Goal: Transaction & Acquisition: Download file/media

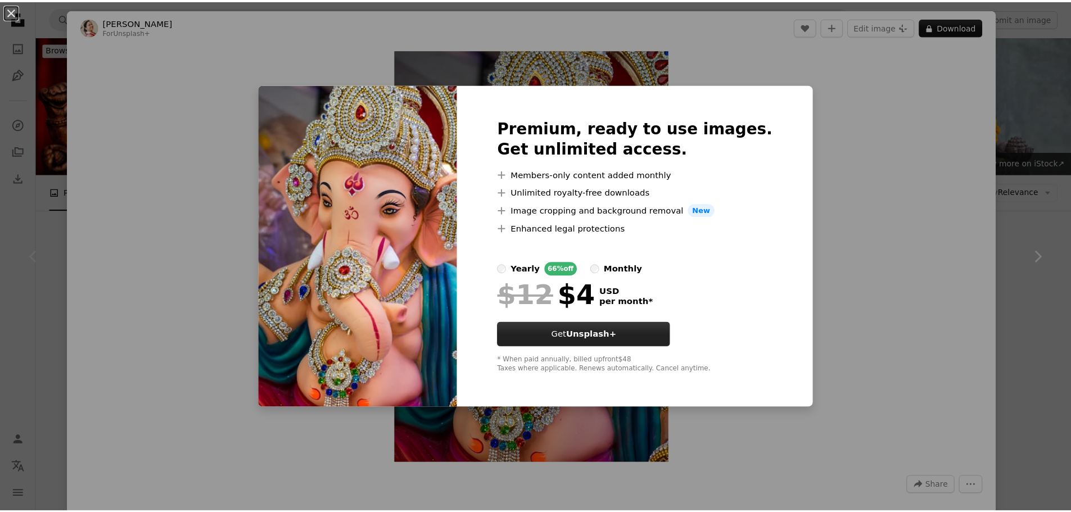
scroll to position [225, 0]
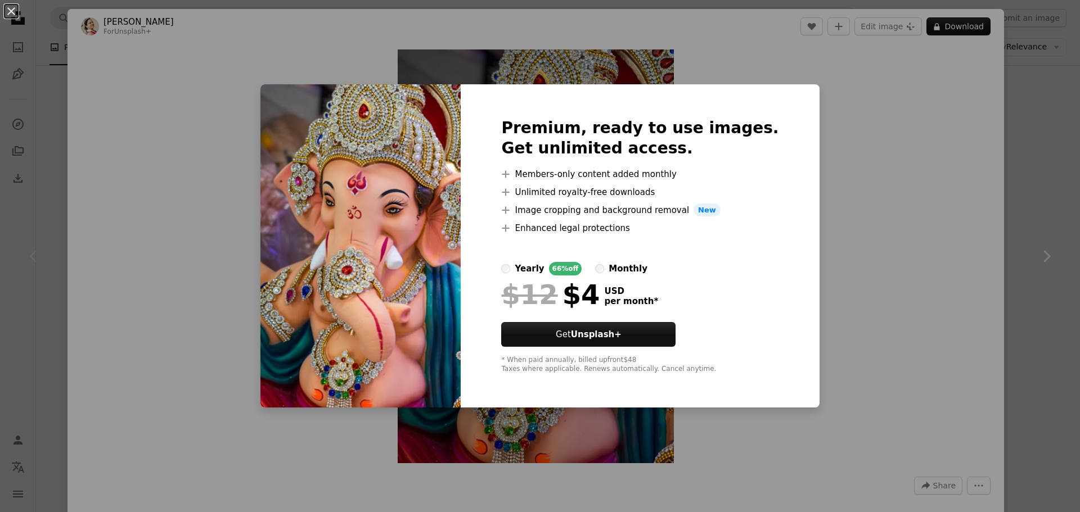
click at [918, 217] on div "An X shape Premium, ready to use images. Get unlimited access. A plus sign Memb…" at bounding box center [540, 256] width 1080 height 512
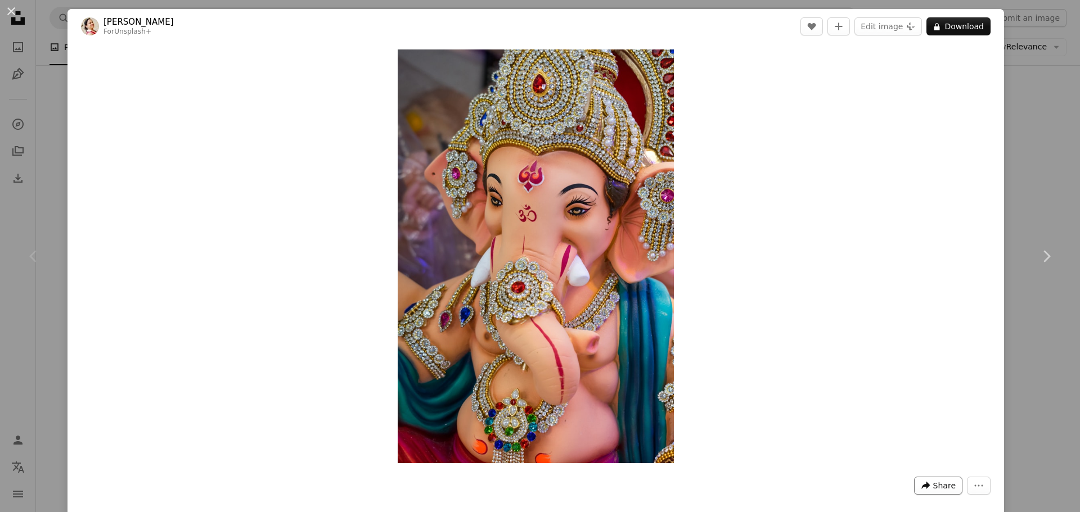
click at [927, 490] on button "A forward-right arrow Share" at bounding box center [938, 486] width 48 height 18
click at [904, 431] on div "A forward-right arrow Share via..." at bounding box center [903, 428] width 92 height 20
click at [525, 260] on dialog "An X shape Chevron left Chevron right [PERSON_NAME] For Unsplash+ A heart A plu…" at bounding box center [540, 256] width 1080 height 512
click at [951, 28] on button "A lock Download" at bounding box center [958, 26] width 64 height 18
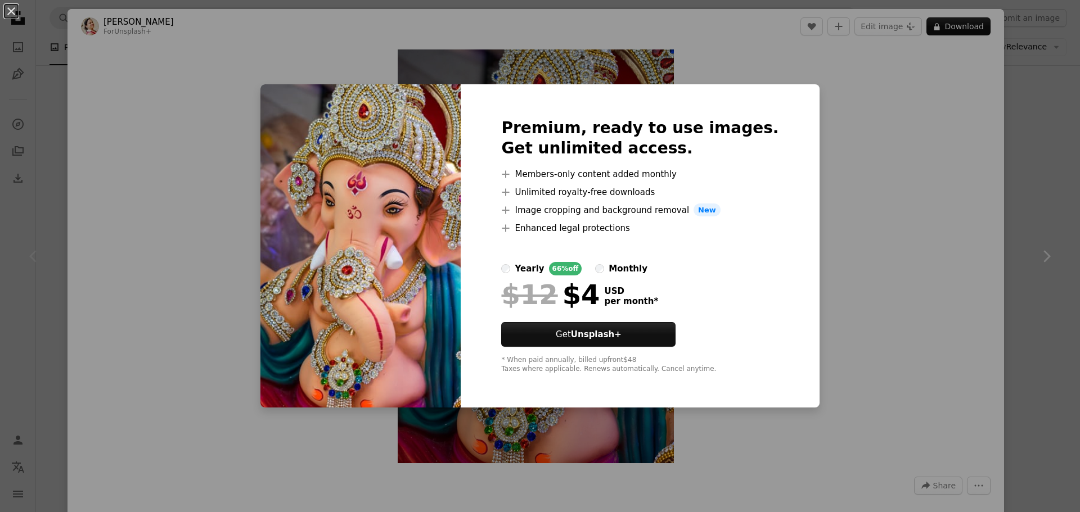
click at [214, 98] on div "An X shape Premium, ready to use images. Get unlimited access. A plus sign Memb…" at bounding box center [540, 256] width 1080 height 512
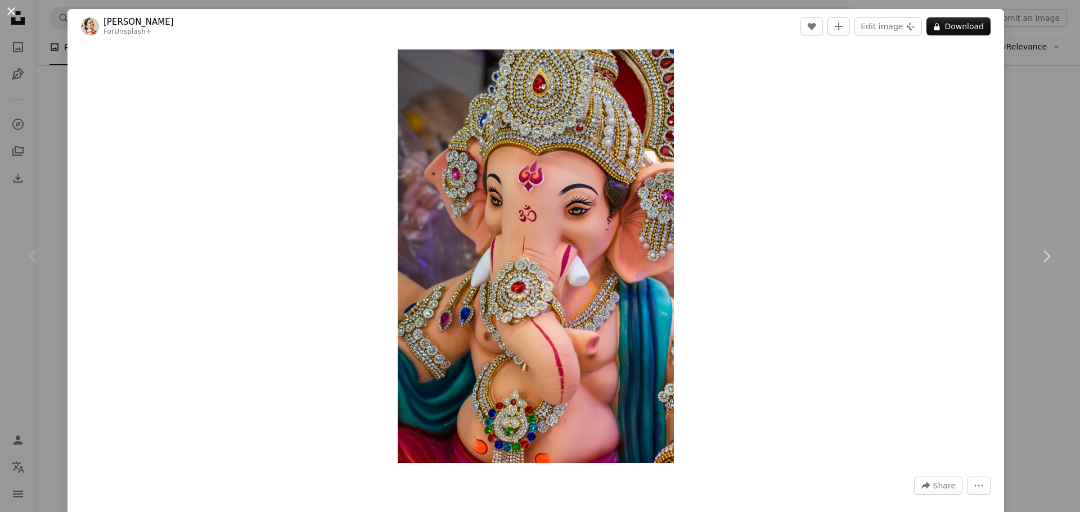
click at [14, 12] on button "An X shape" at bounding box center [10, 10] width 13 height 13
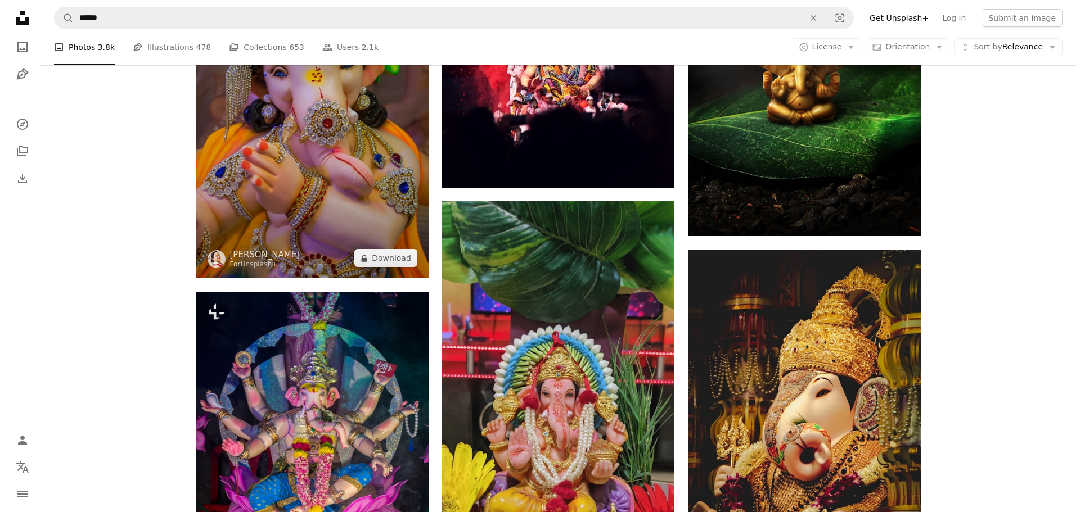
scroll to position [731, 0]
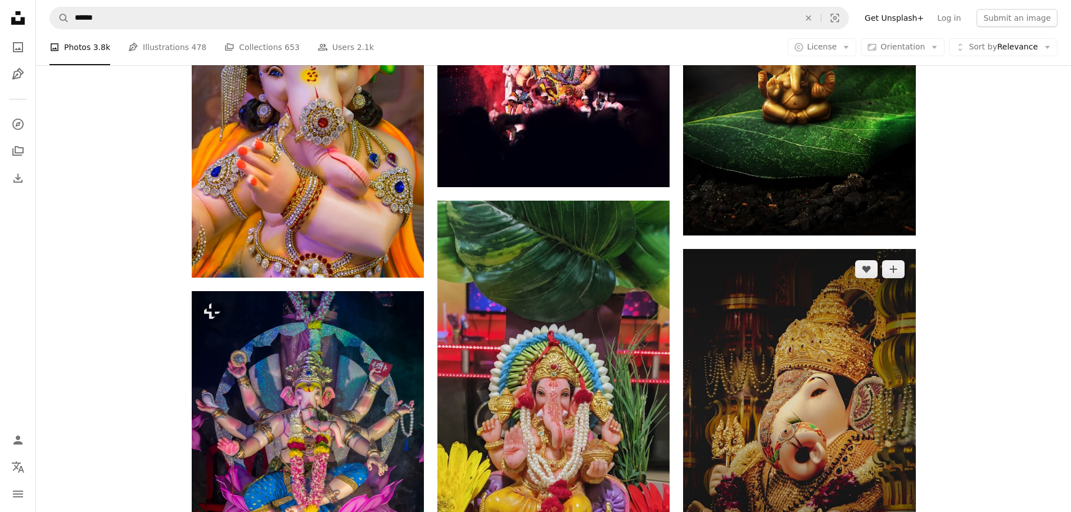
click at [839, 416] on img at bounding box center [799, 404] width 232 height 310
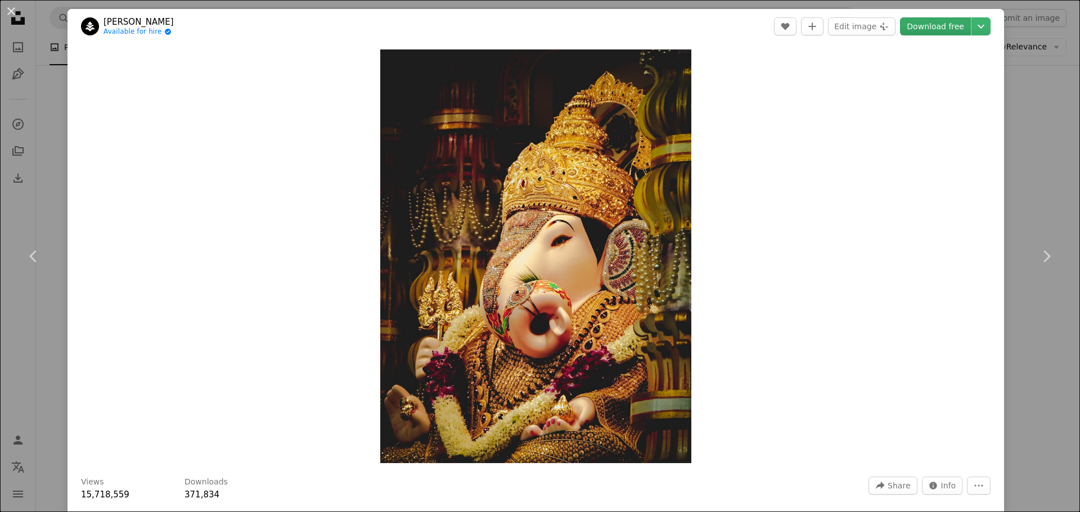
click at [926, 29] on link "Download free" at bounding box center [935, 26] width 71 height 18
